Goal: Transaction & Acquisition: Purchase product/service

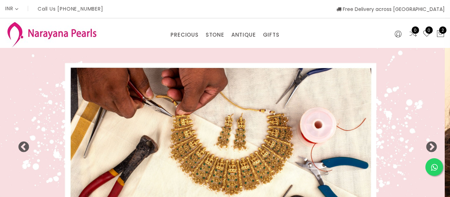
select select "INR"
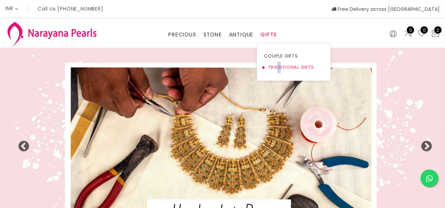
click at [276, 70] on link "TRADITIONAL GIFTS" at bounding box center [294, 67] width 60 height 11
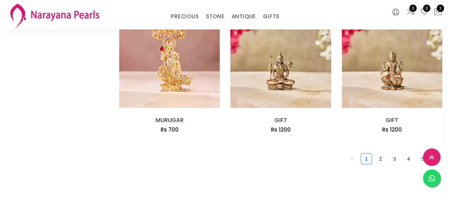
scroll to position [879, 0]
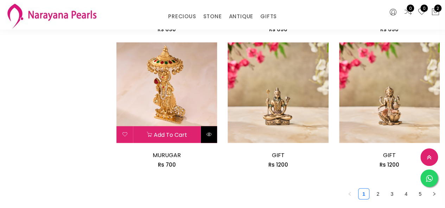
click at [208, 131] on button at bounding box center [208, 135] width 17 height 17
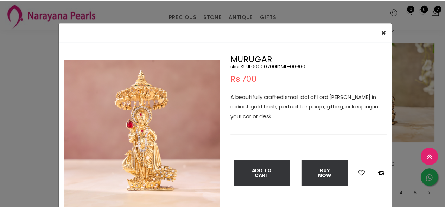
scroll to position [35, 0]
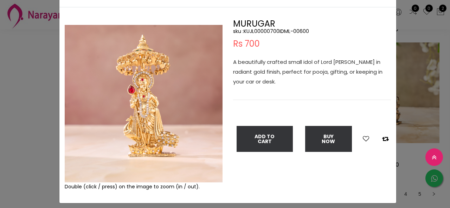
click at [33, 84] on div "× Close Double (click / press) on the image to zoom (in / out). MURUGAR sku : K…" at bounding box center [225, 104] width 450 height 208
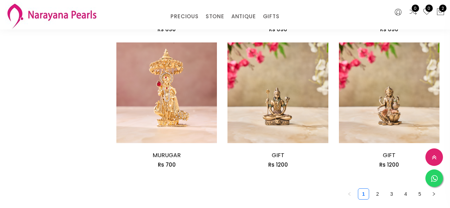
click at [33, 84] on div "× Close Double (click / press) on the image to zoom (in / out). MURUGAR sku : K…" at bounding box center [225, 104] width 450 height 208
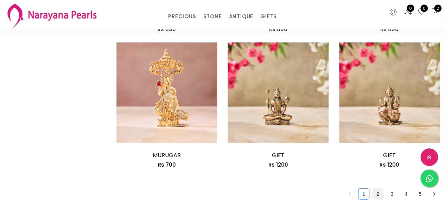
click at [373, 196] on link "2" at bounding box center [377, 194] width 11 height 11
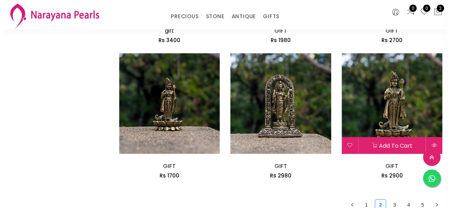
scroll to position [879, 0]
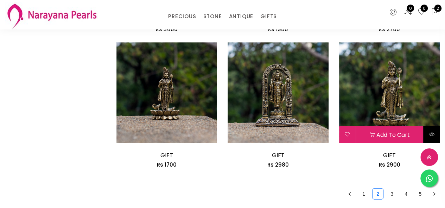
click at [433, 137] on icon at bounding box center [431, 135] width 6 height 6
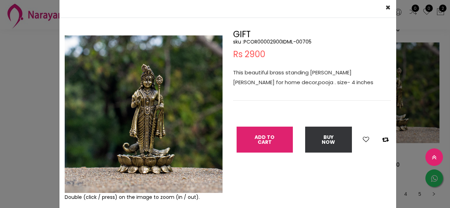
scroll to position [35, 0]
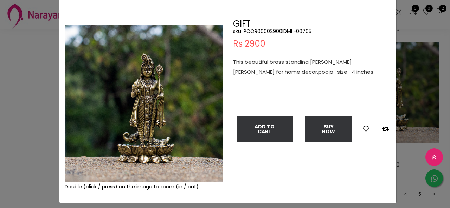
click at [0, 180] on div "× Close Double (click / press) on the image to zoom (in / out). GIFT sku : PCOR…" at bounding box center [225, 104] width 450 height 208
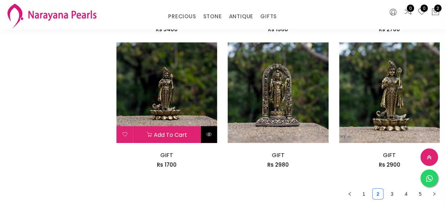
click at [211, 134] on button at bounding box center [208, 135] width 17 height 17
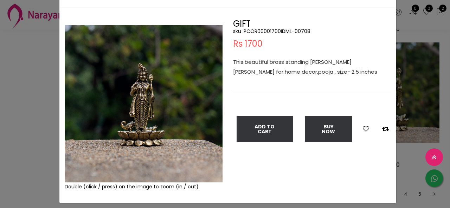
drag, startPoint x: 64, startPoint y: 26, endPoint x: 108, endPoint y: 156, distance: 137.9
click at [108, 156] on img at bounding box center [144, 104] width 158 height 158
